Goal: Task Accomplishment & Management: Use online tool/utility

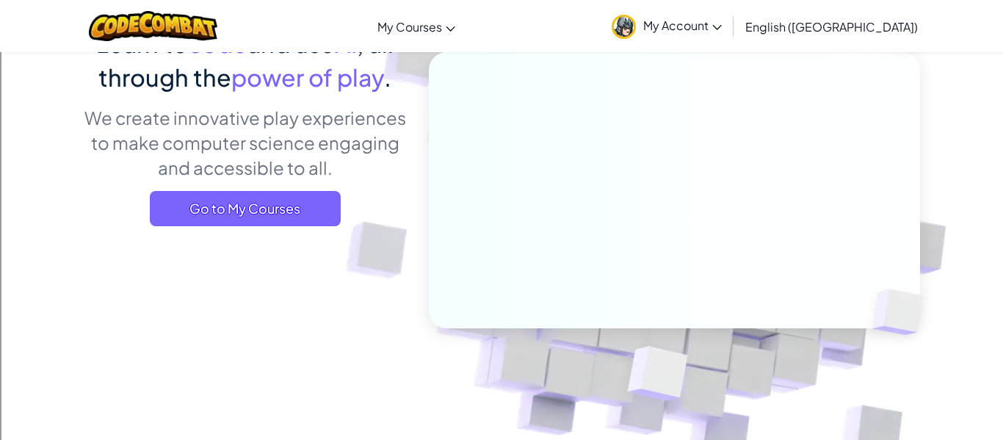
scroll to position [165, 0]
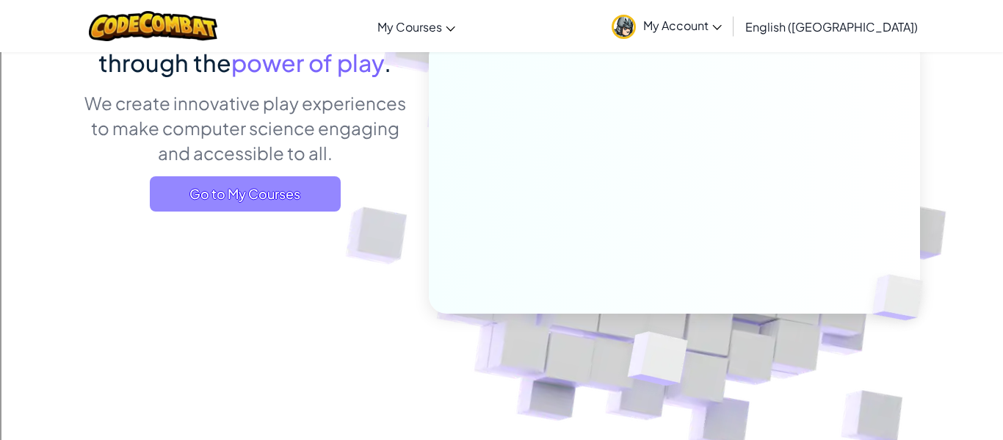
click at [251, 206] on span "Go to My Courses" at bounding box center [245, 193] width 191 height 35
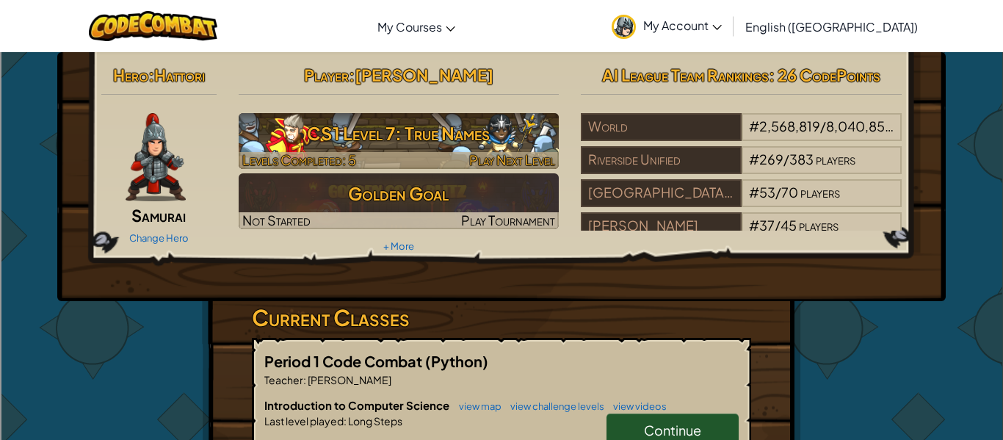
click at [379, 126] on h3 "CS1 Level 7: True Names" at bounding box center [399, 133] width 321 height 33
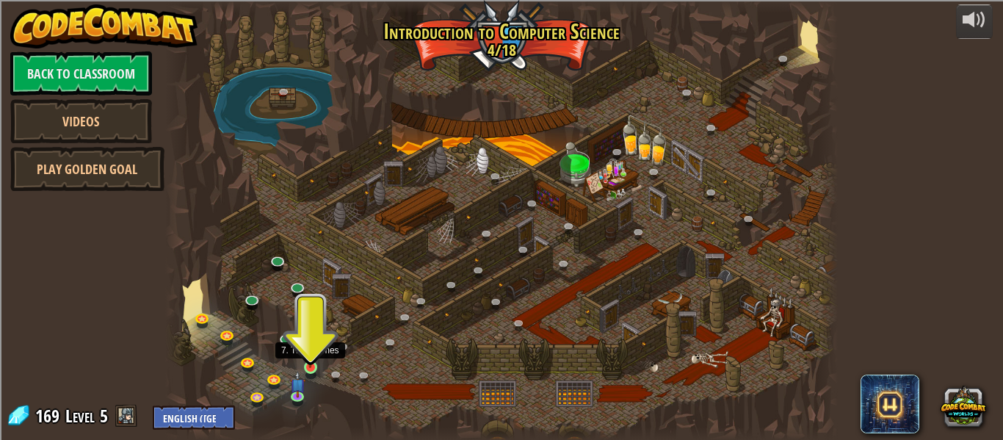
click at [303, 361] on img at bounding box center [310, 350] width 15 height 35
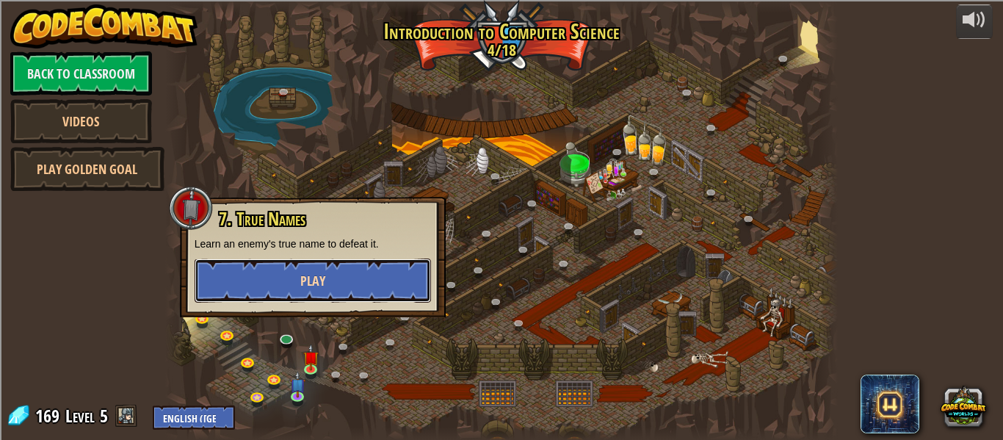
click at [317, 281] on span "Play" at bounding box center [312, 281] width 25 height 18
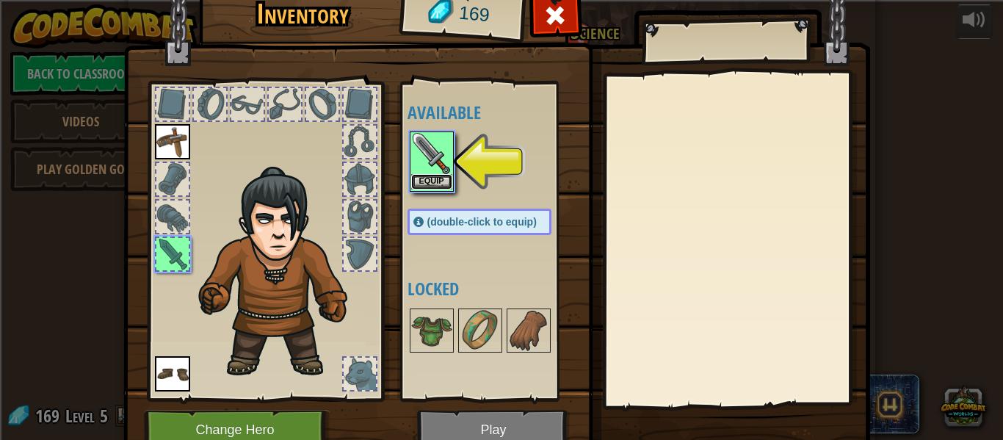
click at [434, 182] on button "Equip" at bounding box center [431, 181] width 41 height 15
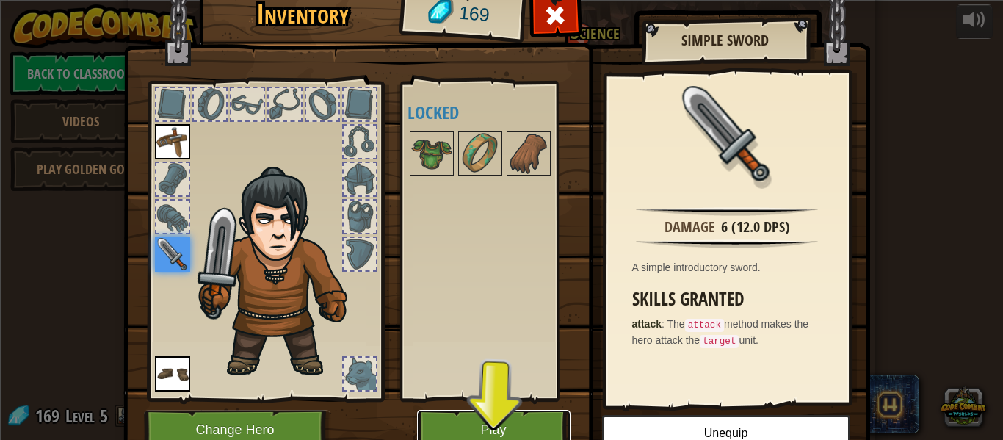
click at [487, 424] on button "Play" at bounding box center [494, 430] width 154 height 40
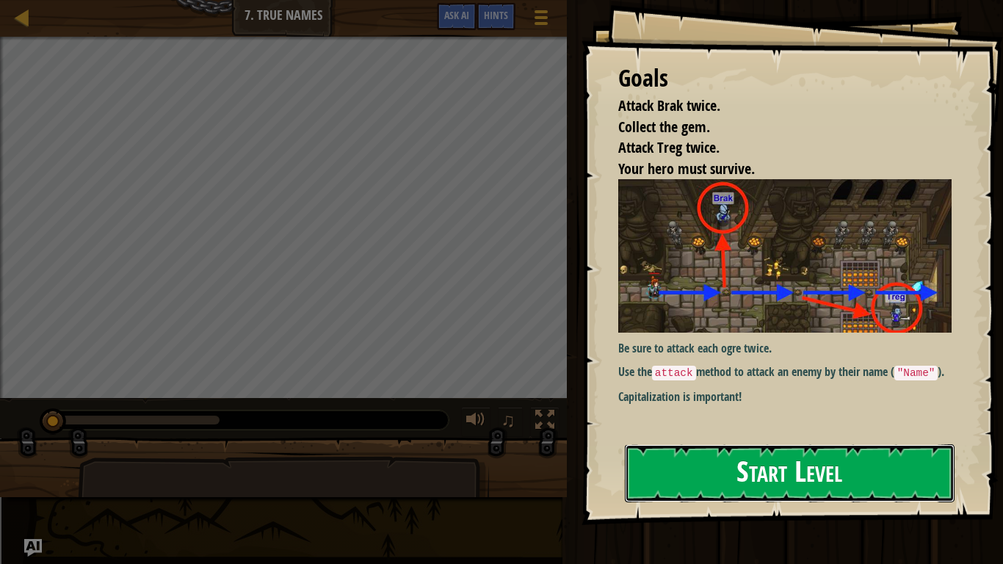
click at [641, 439] on button "Start Level" at bounding box center [790, 473] width 330 height 58
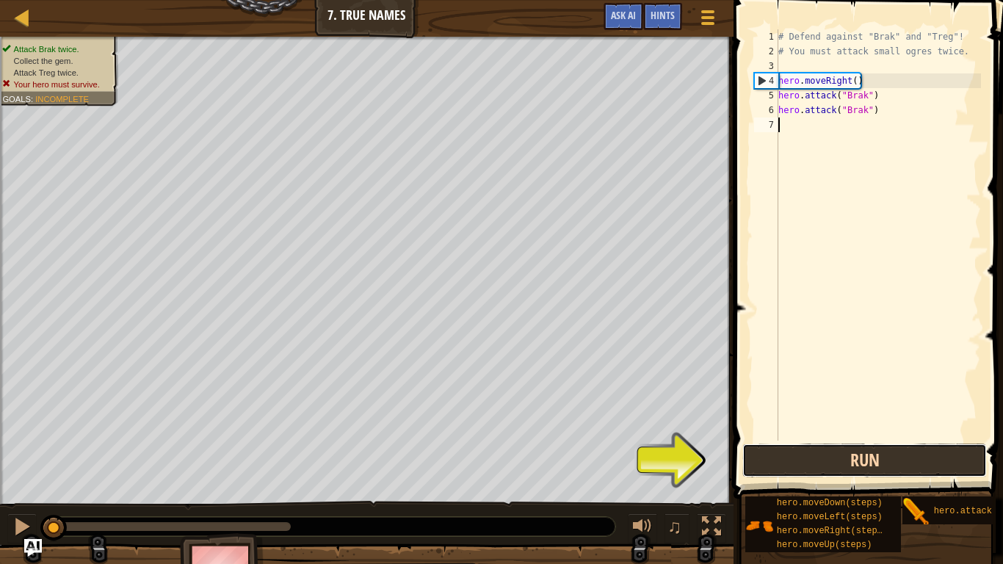
click at [834, 439] on button "Run" at bounding box center [865, 461] width 245 height 34
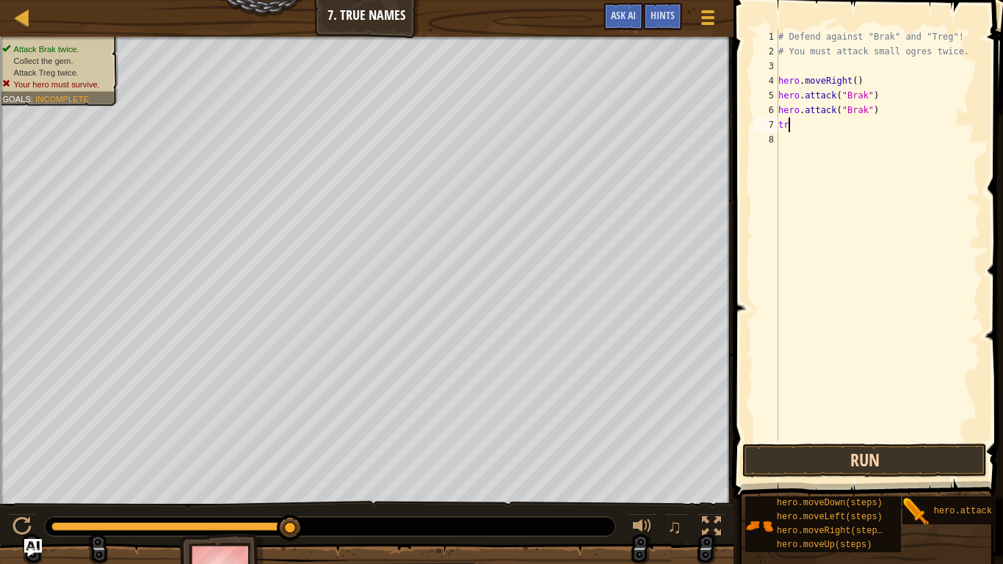
scroll to position [7, 1]
type textarea "t"
click at [884, 439] on button "Run" at bounding box center [865, 461] width 245 height 34
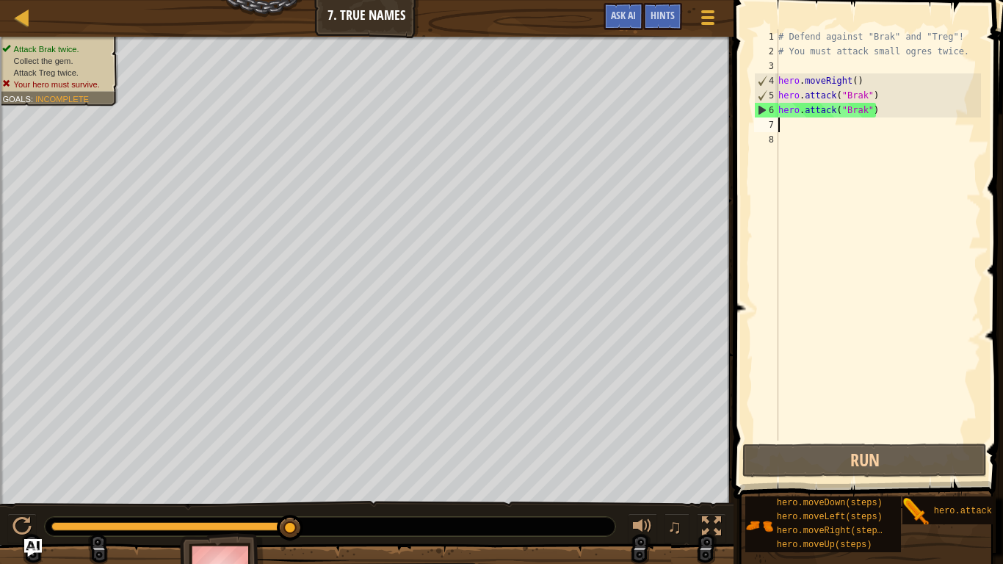
click at [868, 112] on div "# Defend against "Brak" and "Treg"! # You must attack small ogres twice. hero .…" at bounding box center [879, 249] width 206 height 441
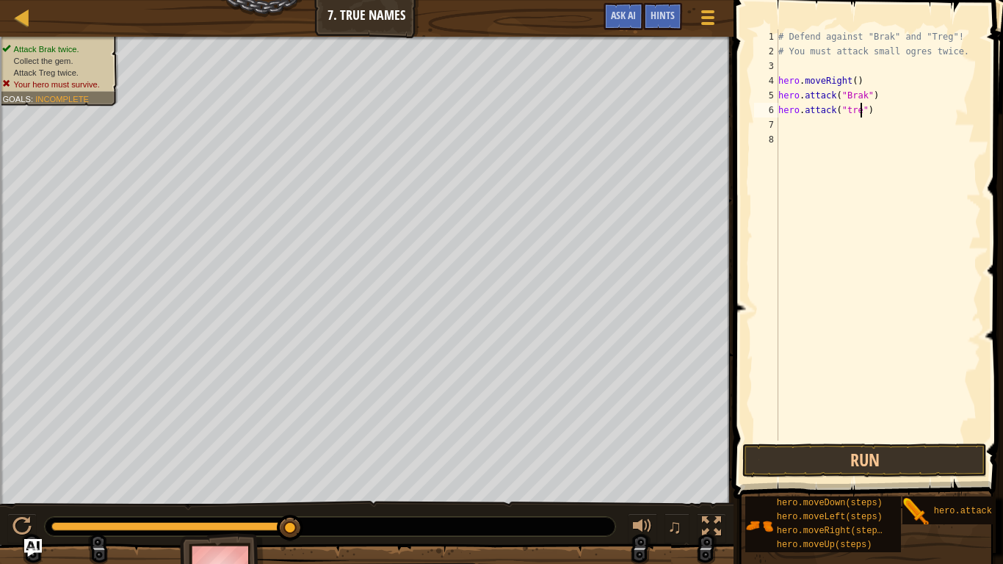
scroll to position [7, 12]
click at [865, 97] on div "# Defend against "Brak" and "Treg"! # You must attack small ogres twice. hero .…" at bounding box center [879, 249] width 206 height 441
click at [791, 439] on button "Run" at bounding box center [865, 461] width 245 height 34
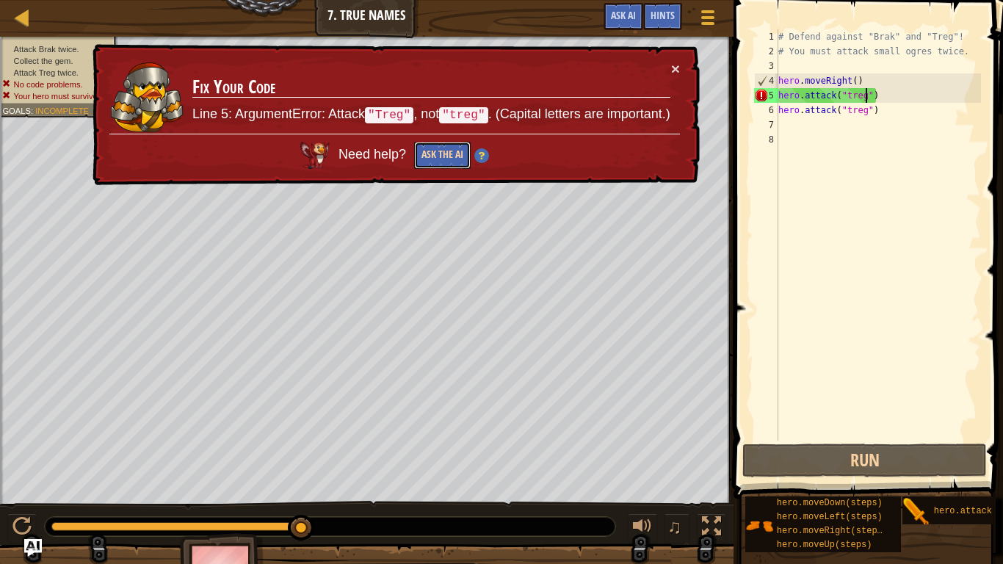
click at [450, 154] on button "Ask the AI" at bounding box center [442, 155] width 57 height 27
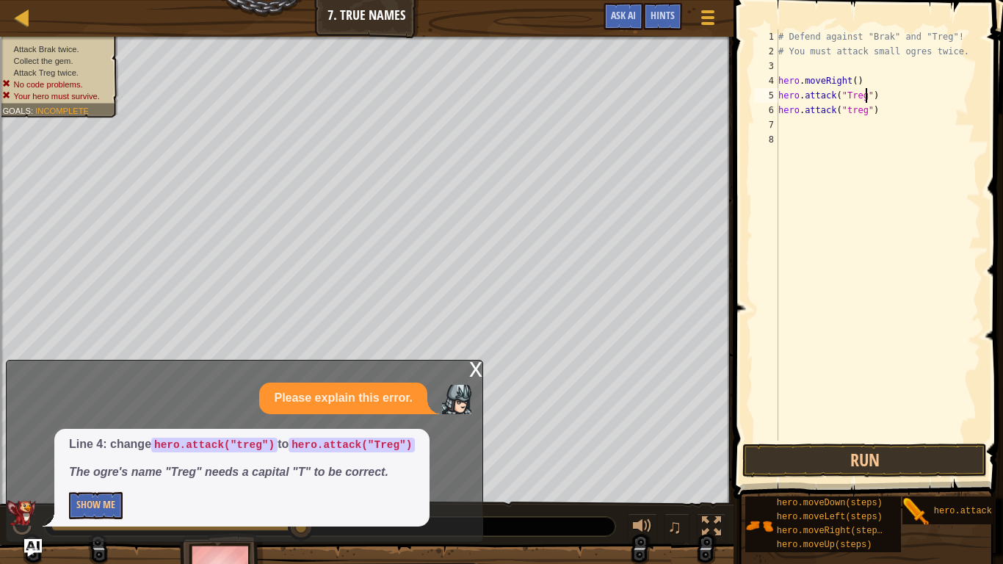
click at [848, 112] on div "# Defend against "Brak" and "Treg"! # You must attack small ogres twice. hero .…" at bounding box center [879, 249] width 206 height 441
click at [840, 439] on button "Run" at bounding box center [865, 461] width 245 height 34
click at [867, 117] on div "# Defend against "Brak" and "Treg"! # You must attack small ogres twice. hero .…" at bounding box center [879, 249] width 206 height 441
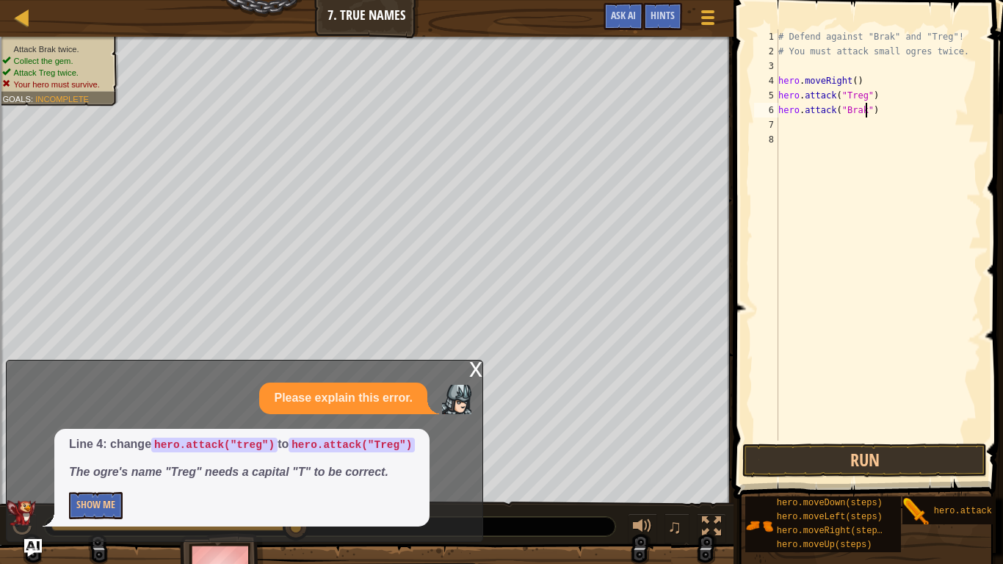
click at [865, 101] on div "# Defend against "Brak" and "Treg"! # You must attack small ogres twice. hero .…" at bounding box center [879, 249] width 206 height 441
type textarea "hero.attack("Brak")"
click at [855, 439] on button "Run" at bounding box center [865, 461] width 245 height 34
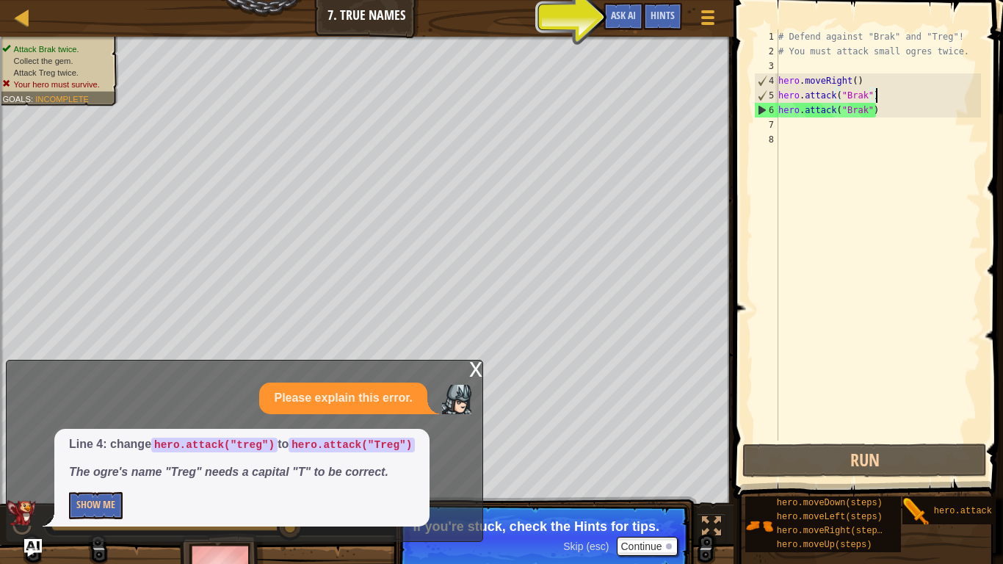
click at [812, 143] on div "# Defend against "Brak" and "Treg"! # You must attack small ogres twice. hero .…" at bounding box center [879, 249] width 206 height 441
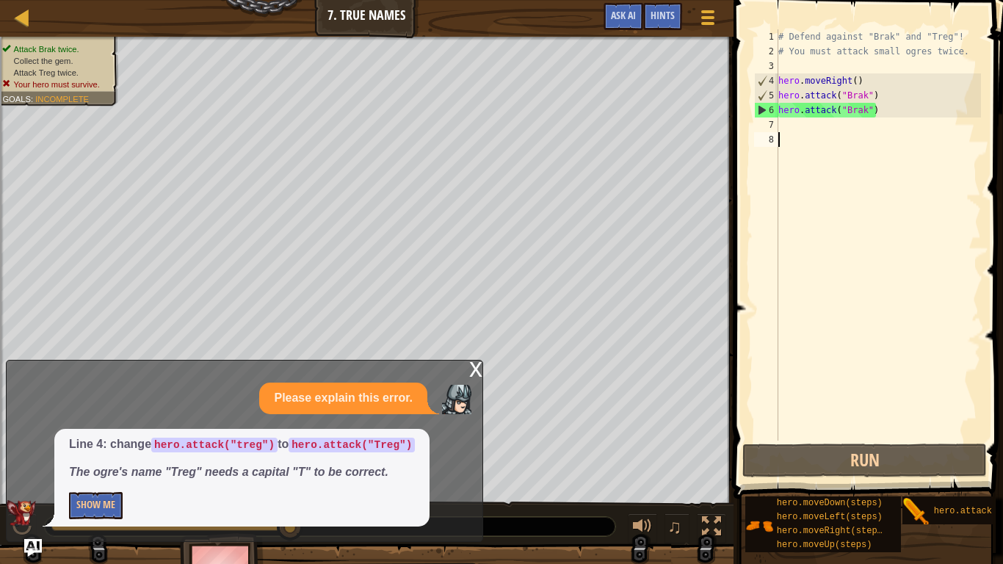
click at [785, 120] on div "# Defend against "Brak" and "Treg"! # You must attack small ogres twice. hero .…" at bounding box center [879, 249] width 206 height 441
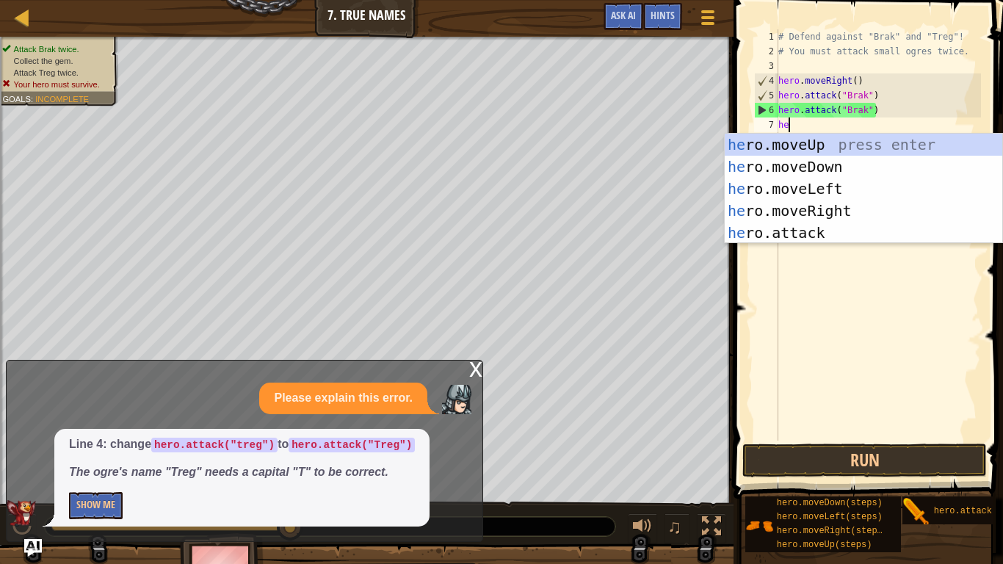
scroll to position [7, 1]
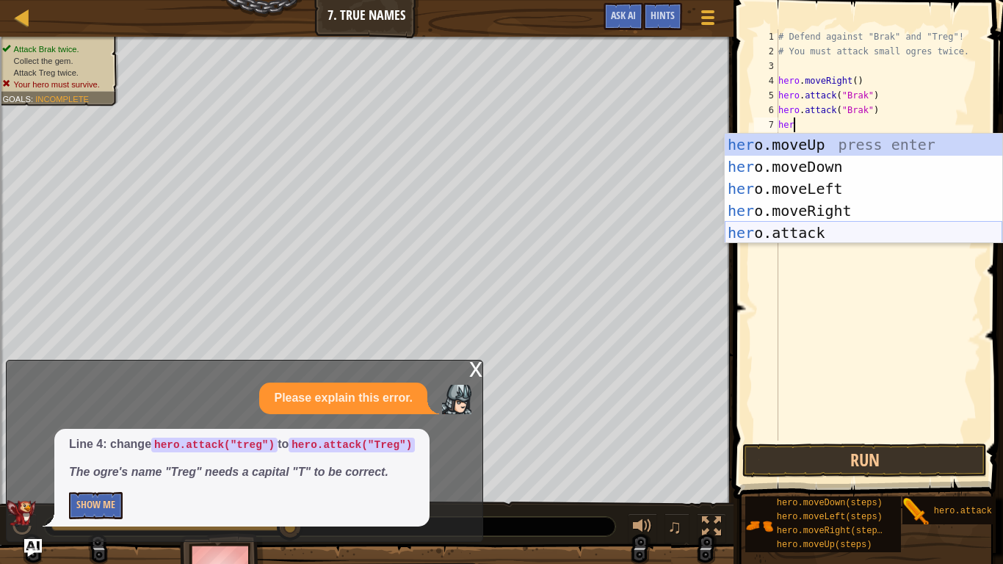
click at [760, 232] on div "her o.moveUp press enter her o.moveDown press enter her o.moveLeft press enter …" at bounding box center [864, 211] width 278 height 154
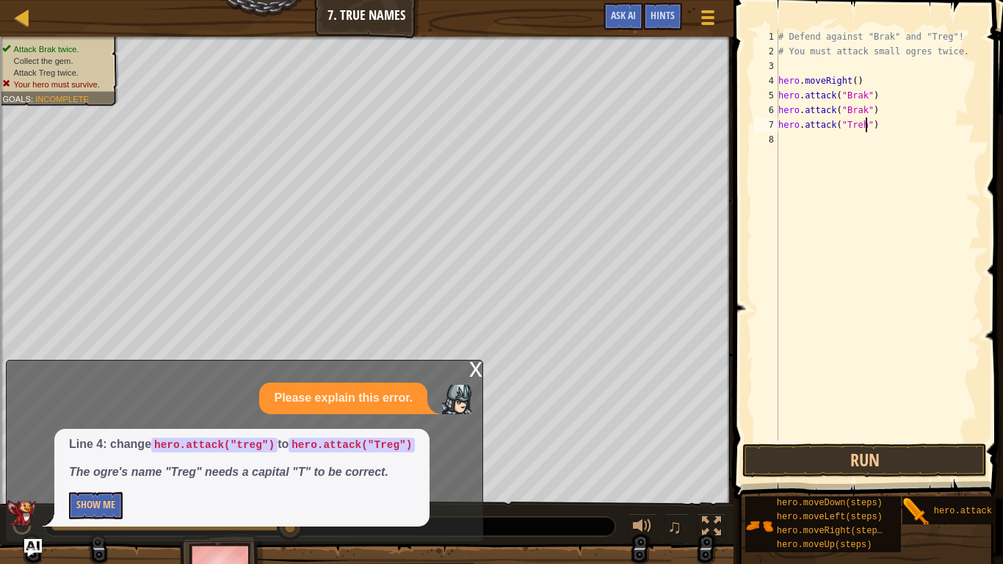
scroll to position [7, 12]
type textarea "hero.attack("Treg")"
click at [790, 143] on div "# Defend against "Brak" and "Treg"! # You must attack small ogres twice. hero .…" at bounding box center [879, 249] width 206 height 441
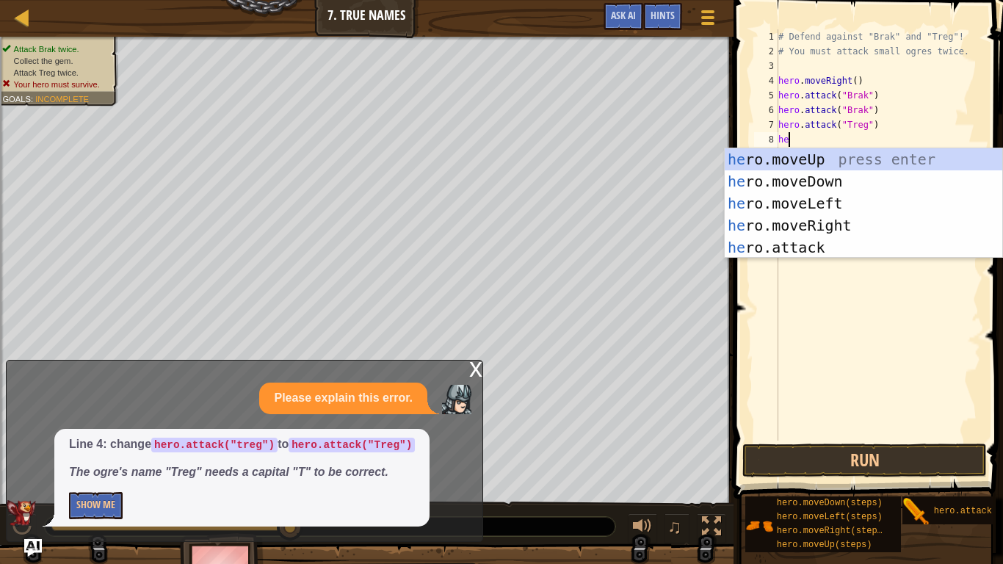
scroll to position [7, 1]
click at [780, 249] on div "he ro.moveUp press enter he ro.moveDown press enter he ro.moveLeft press enter …" at bounding box center [864, 225] width 278 height 154
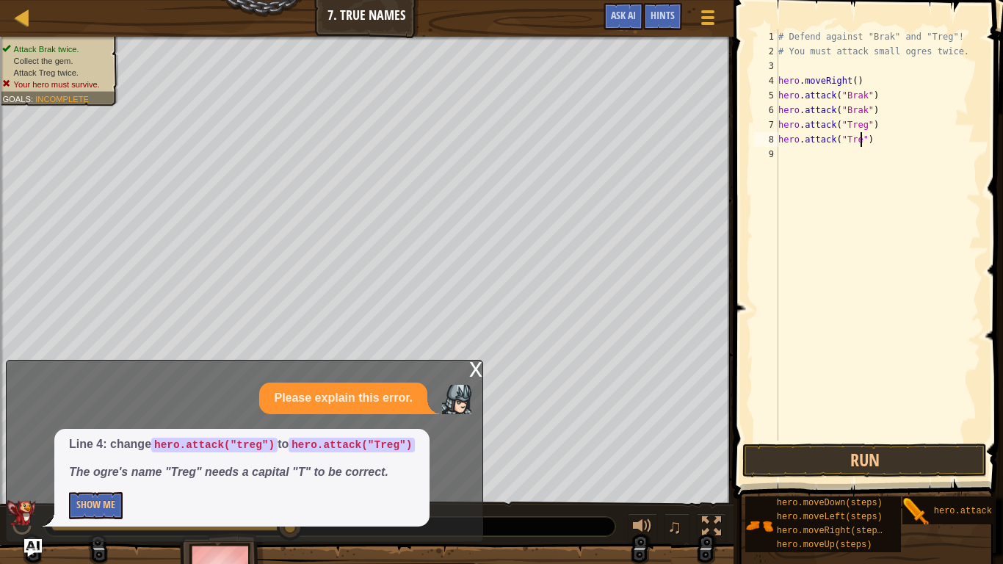
scroll to position [7, 12]
type textarea "hero.attack("Treg")"
click at [873, 439] on button "Run" at bounding box center [865, 461] width 245 height 34
